Goal: Check status

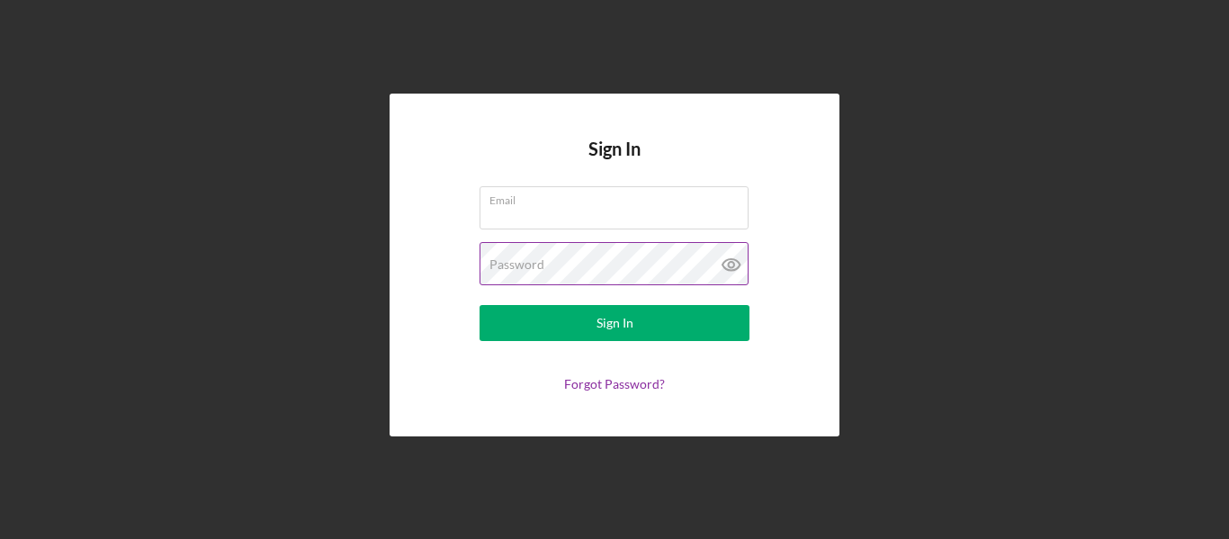
type input "[EMAIL_ADDRESS][DOMAIN_NAME]"
click at [733, 264] on icon at bounding box center [730, 264] width 5 height 5
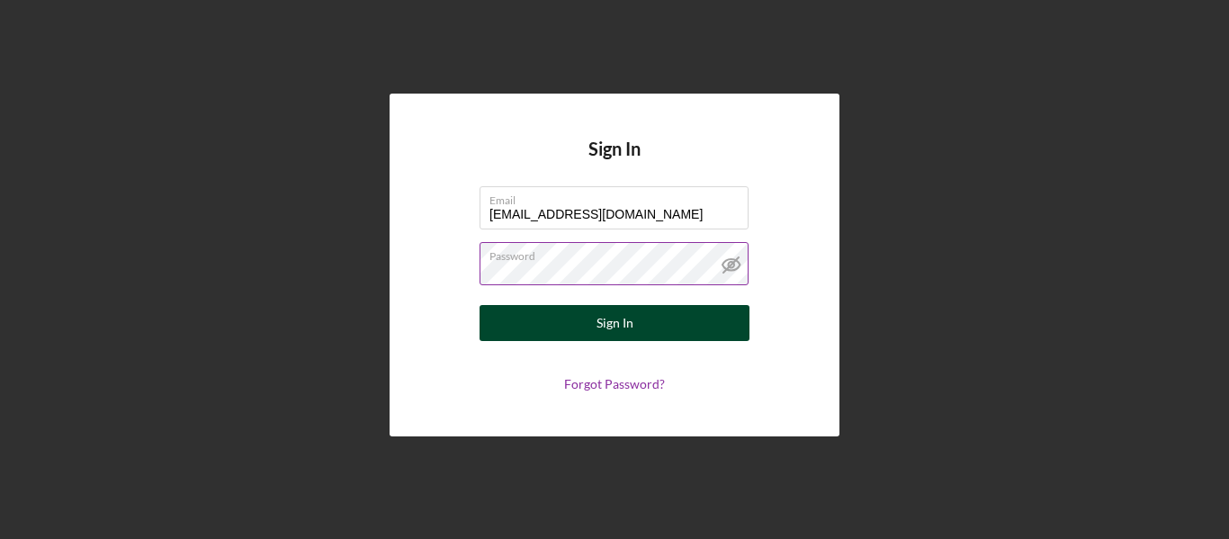
click at [642, 314] on button "Sign In" at bounding box center [615, 323] width 270 height 36
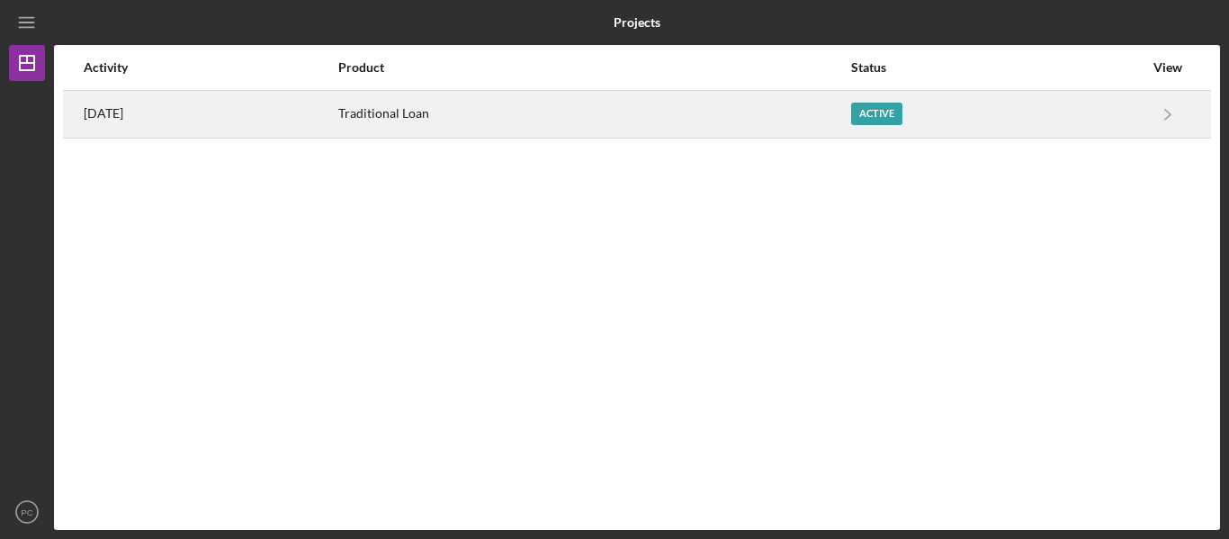
click at [901, 109] on div "Active" at bounding box center [876, 114] width 51 height 22
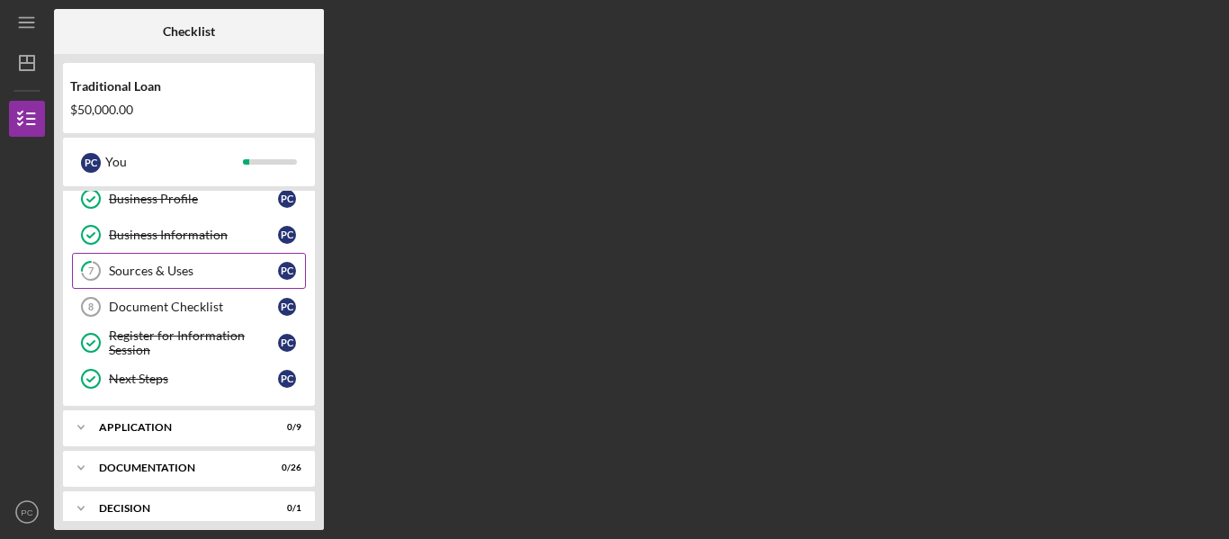
scroll to position [192, 0]
click at [171, 304] on div "Document Checklist" at bounding box center [193, 306] width 169 height 14
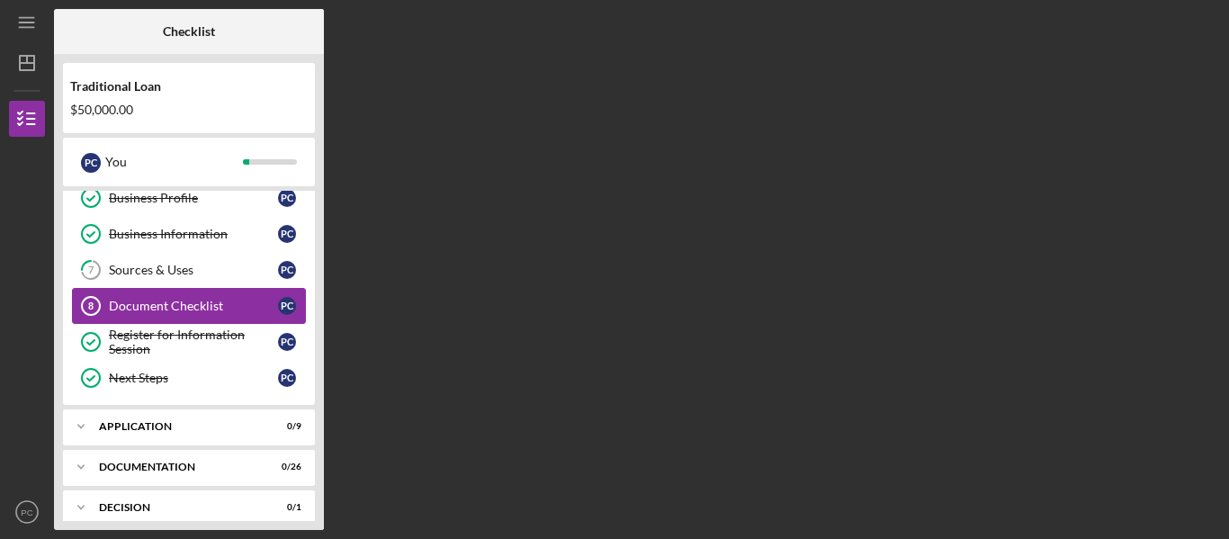
click at [171, 304] on div "Document Checklist" at bounding box center [193, 306] width 169 height 14
